Goal: Find specific page/section: Find specific page/section

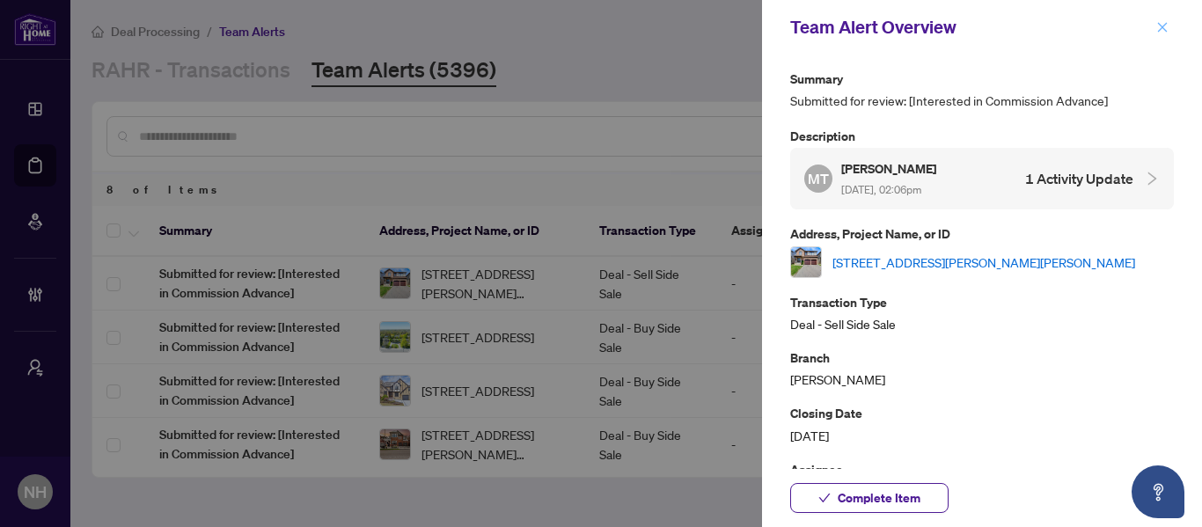
click at [1162, 31] on icon "close" at bounding box center [1162, 27] width 12 height 12
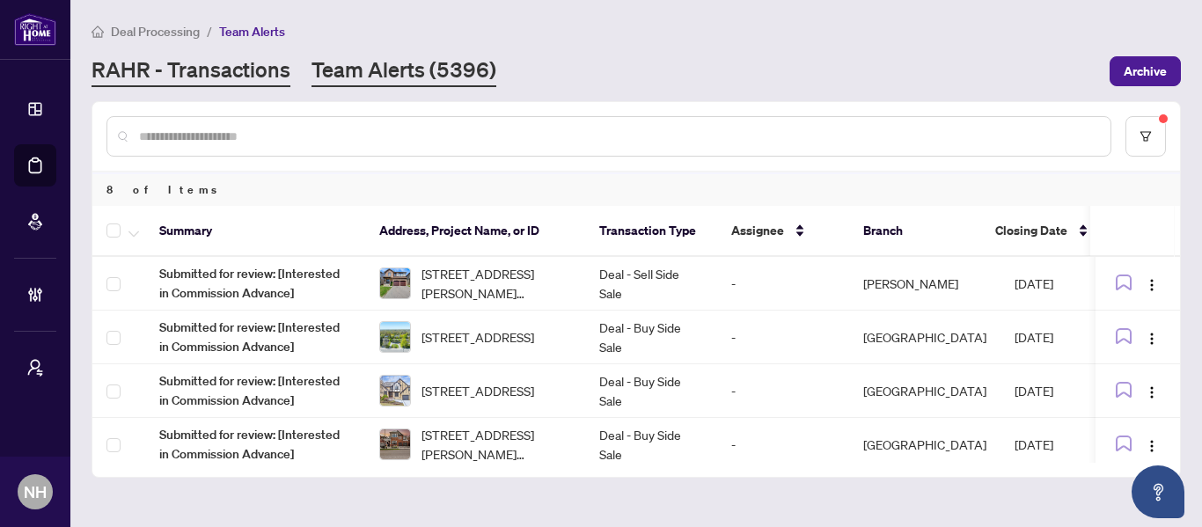
click at [228, 69] on link "RAHR - Transactions" at bounding box center [191, 71] width 199 height 32
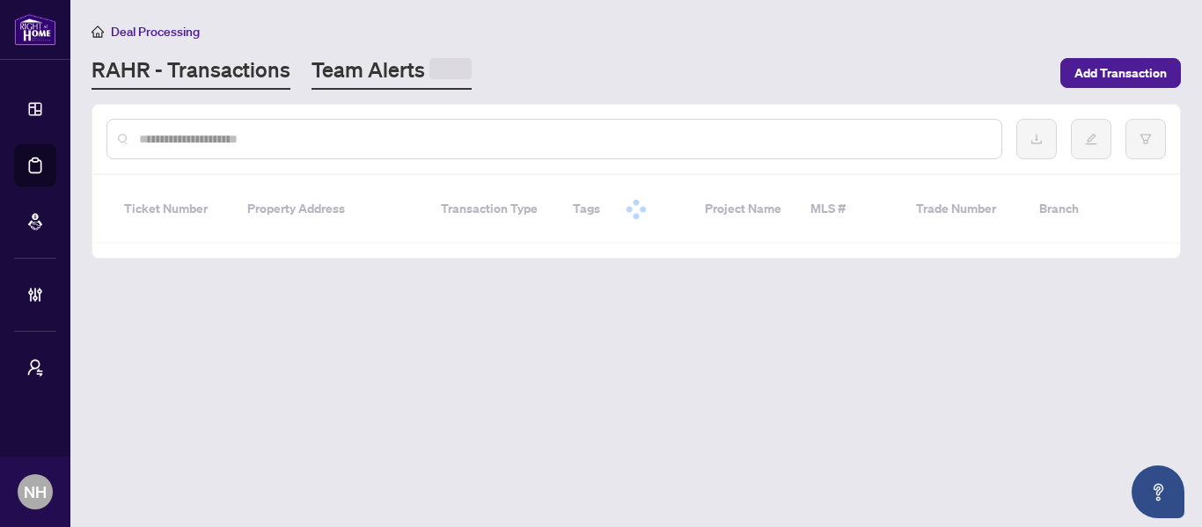
click at [414, 69] on link "Team Alerts" at bounding box center [392, 72] width 160 height 34
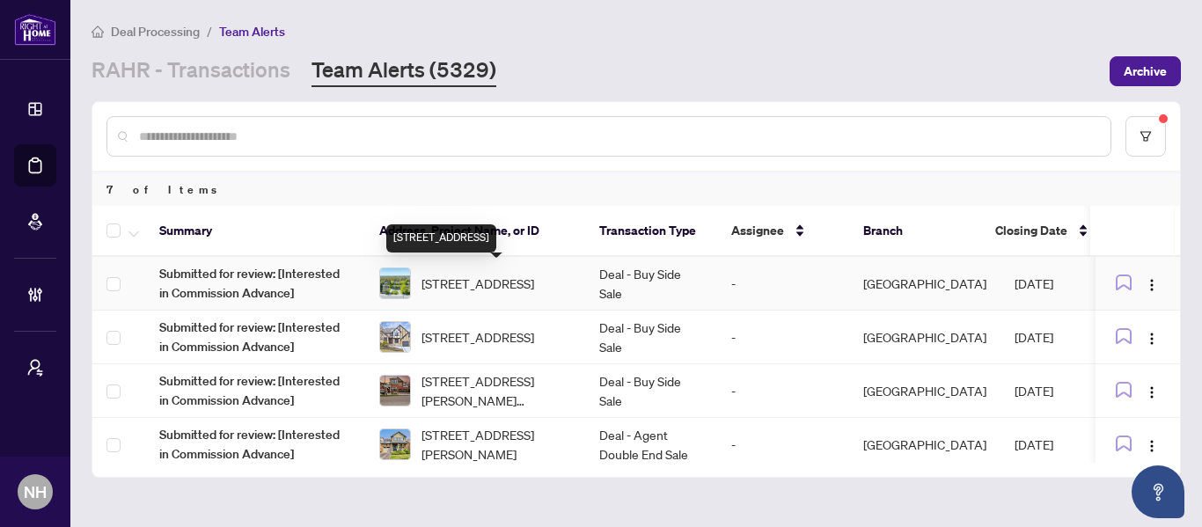
click at [488, 283] on span "[STREET_ADDRESS]" at bounding box center [478, 283] width 113 height 19
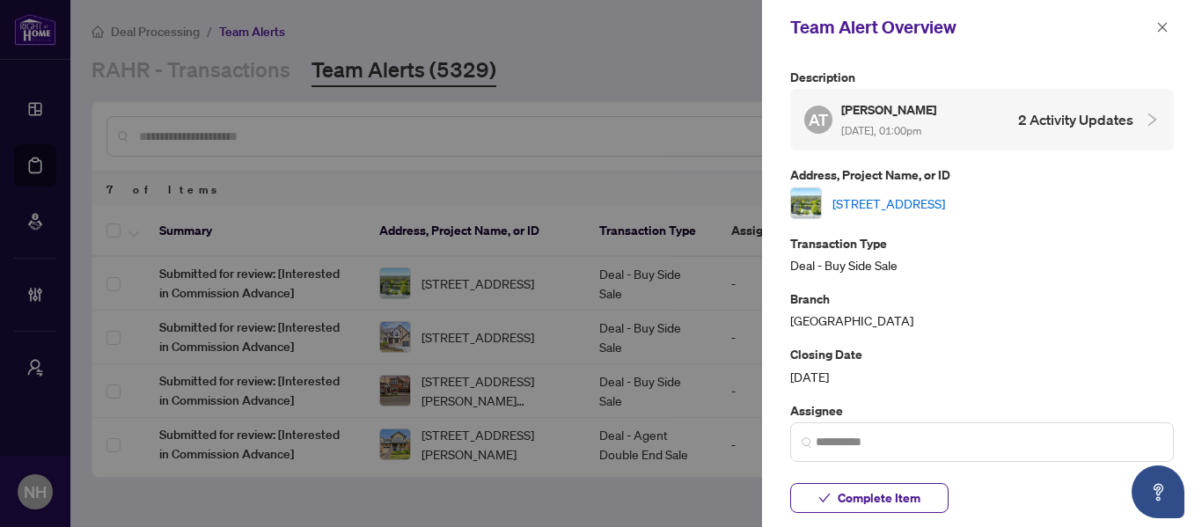
scroll to position [88, 0]
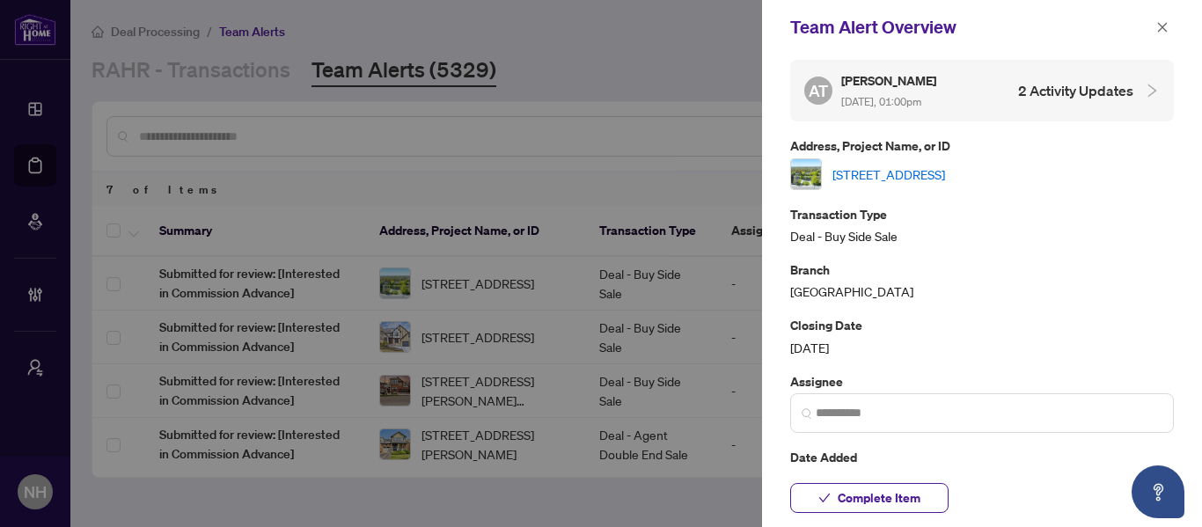
click at [938, 175] on link "[STREET_ADDRESS]" at bounding box center [888, 174] width 113 height 19
click at [1155, 34] on button "button" at bounding box center [1162, 27] width 23 height 21
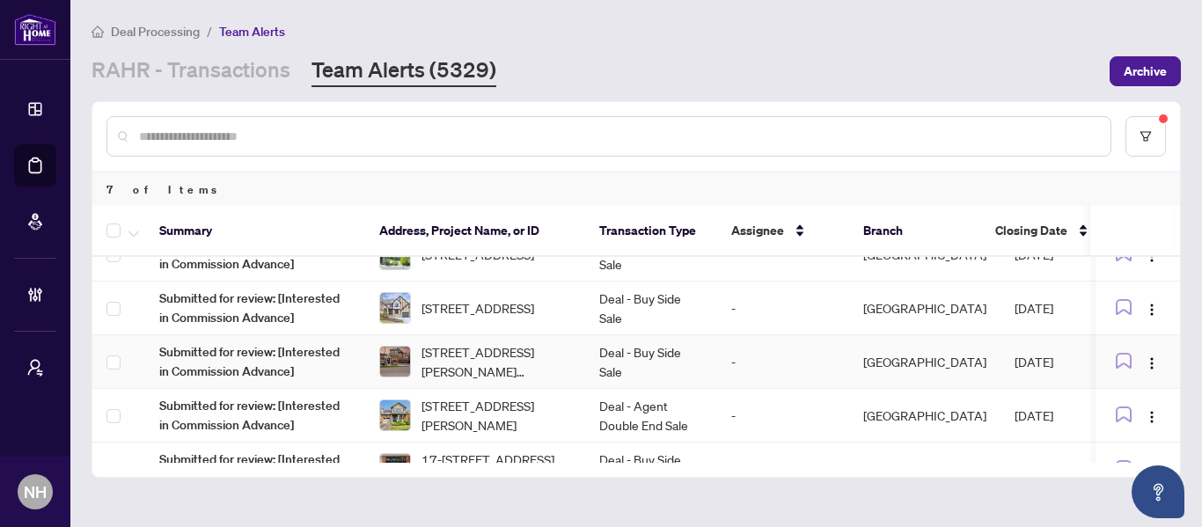
scroll to position [0, 0]
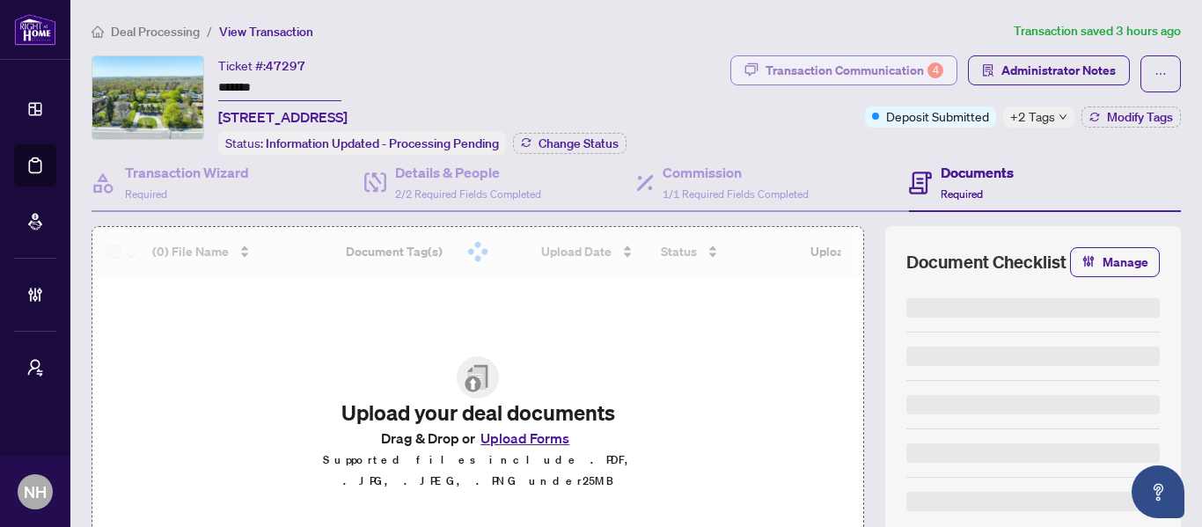
click at [829, 63] on div "Transaction Communication 4" at bounding box center [855, 70] width 178 height 28
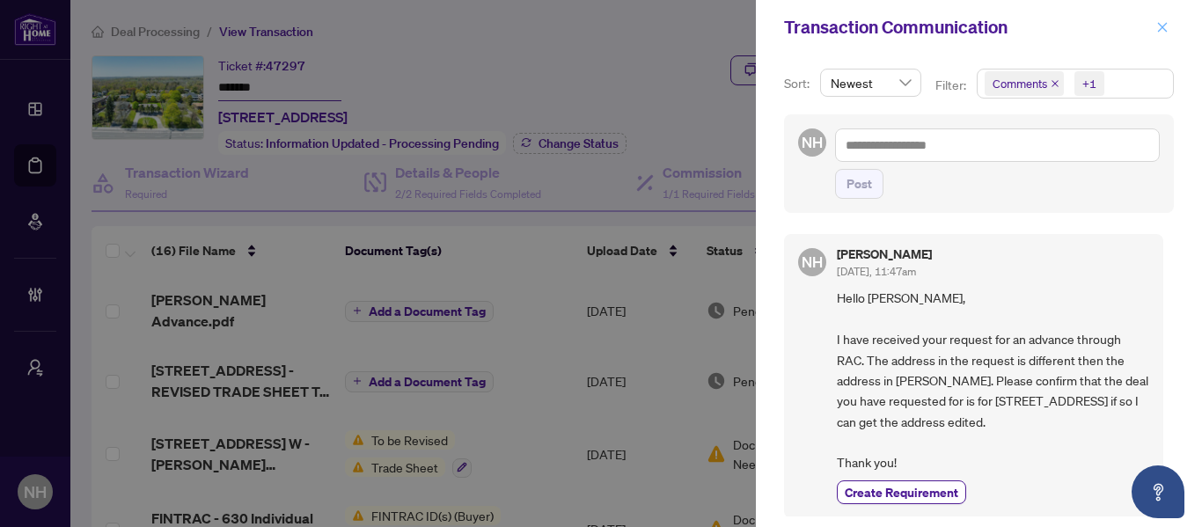
click at [1166, 27] on icon "close" at bounding box center [1162, 27] width 12 height 12
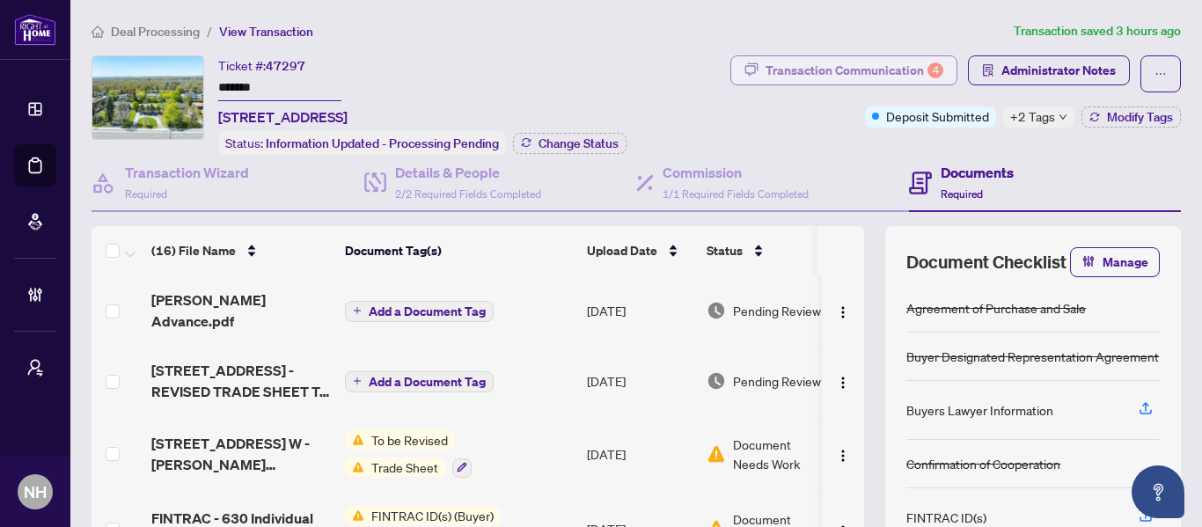
click at [869, 69] on div "Transaction Communication 4" at bounding box center [855, 70] width 178 height 28
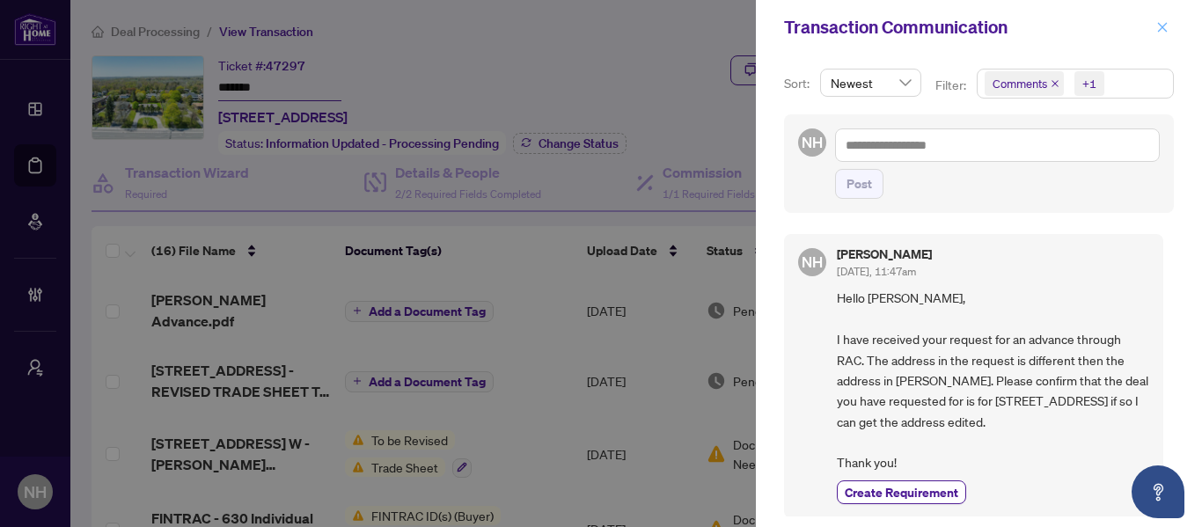
click at [1160, 28] on icon "close" at bounding box center [1162, 27] width 12 height 12
